Goal: Task Accomplishment & Management: Manage account settings

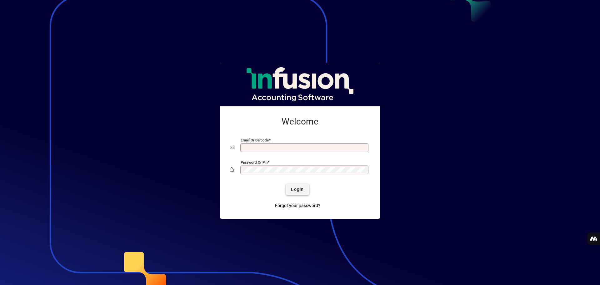
type input "**********"
click at [304, 188] on span "submit" at bounding box center [297, 189] width 23 height 15
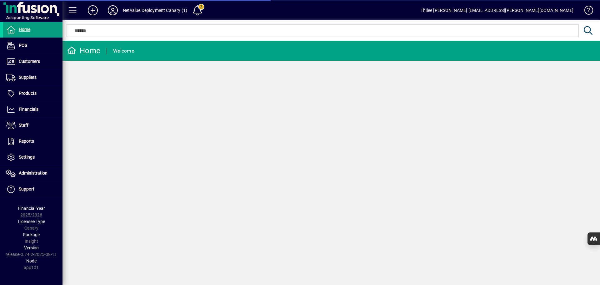
click at [165, 16] on mat-toolbar-row "Netvalue Deployment Canary (1) 3 Thilee Siva thilee.siva@netvalue.nz" at bounding box center [332, 10] width 538 height 20
click at [153, 10] on div "Netvalue Deployment Canary (1)" at bounding box center [155, 10] width 64 height 10
click at [114, 10] on icon at bounding box center [113, 10] width 13 height 10
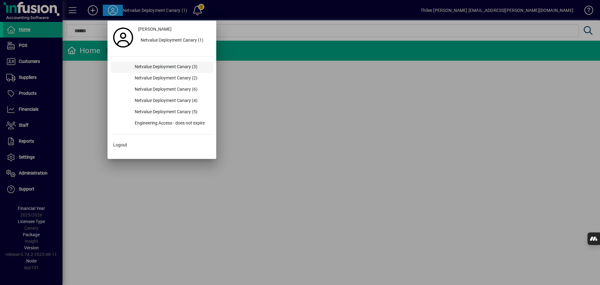
click at [177, 68] on div "Netvalue Deployment Canary (3)" at bounding box center [171, 67] width 83 height 11
